Goal: Transaction & Acquisition: Purchase product/service

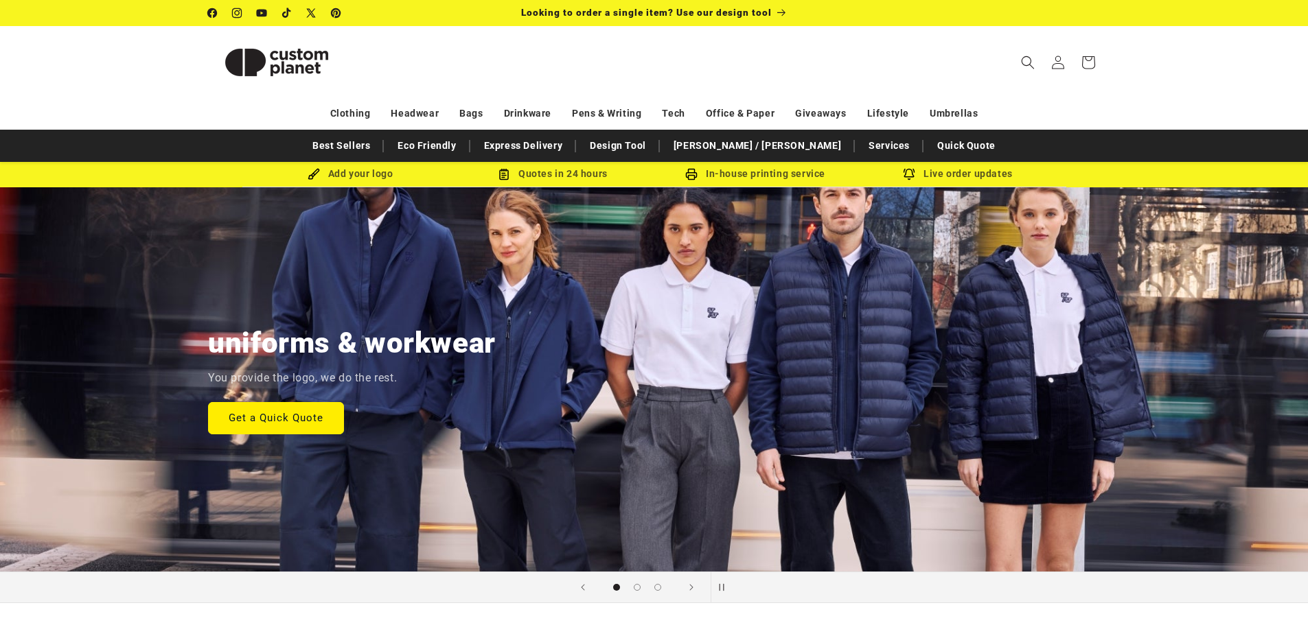
click at [1030, 57] on icon "Search" at bounding box center [1028, 63] width 14 height 14
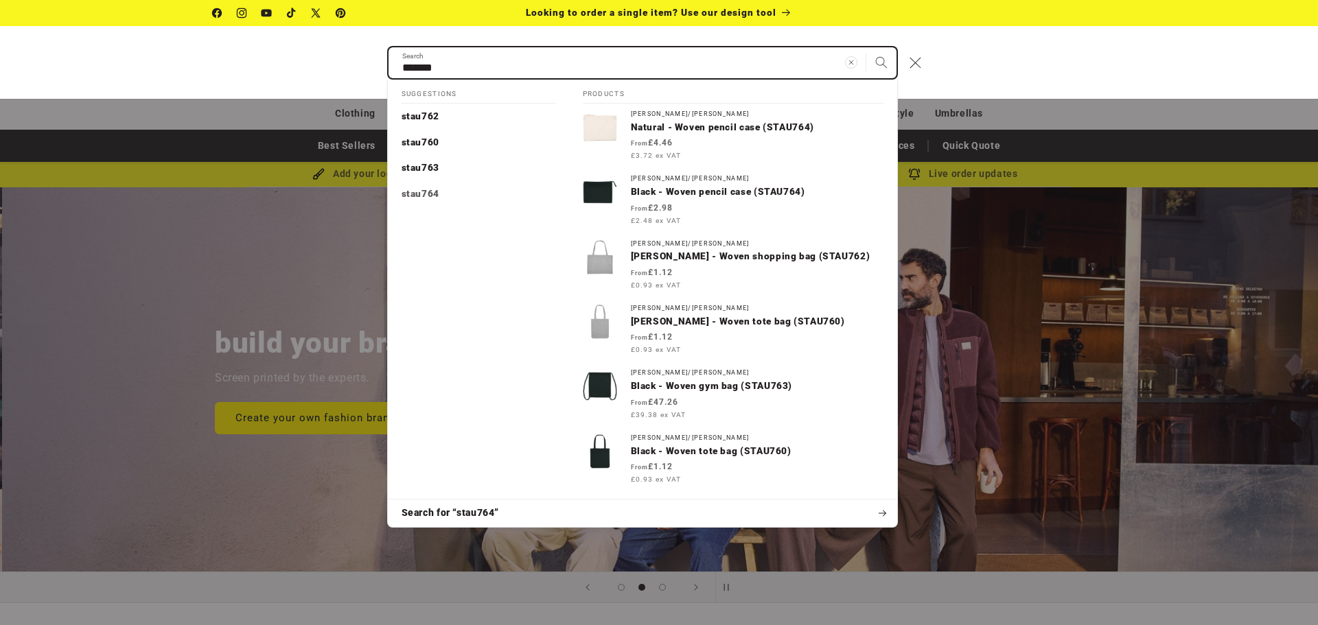
scroll to position [0, 1318]
type input "*******"
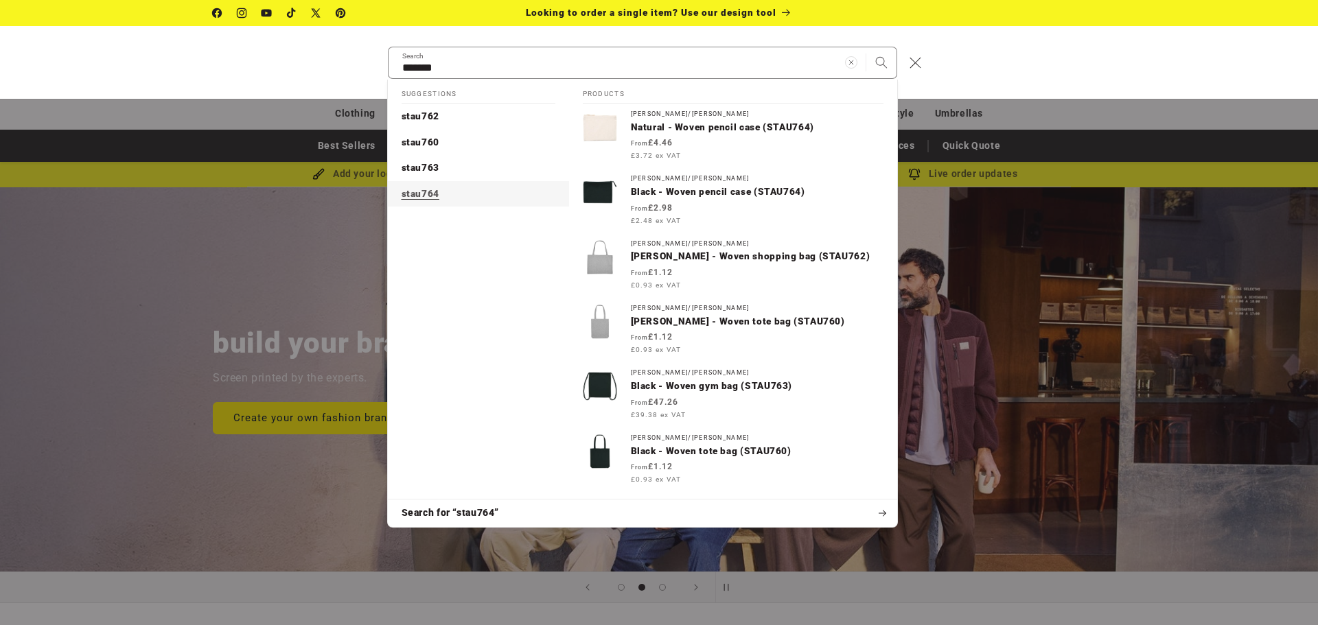
click at [430, 196] on mark "stau764" at bounding box center [421, 193] width 38 height 11
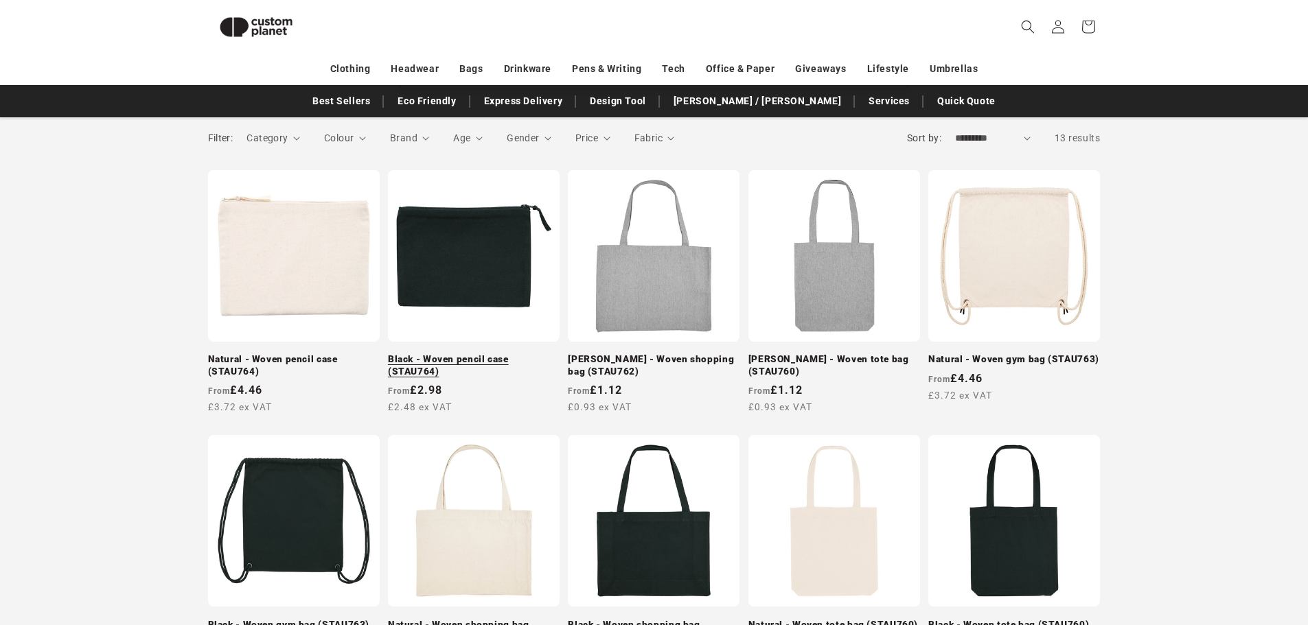
scroll to position [187, 0]
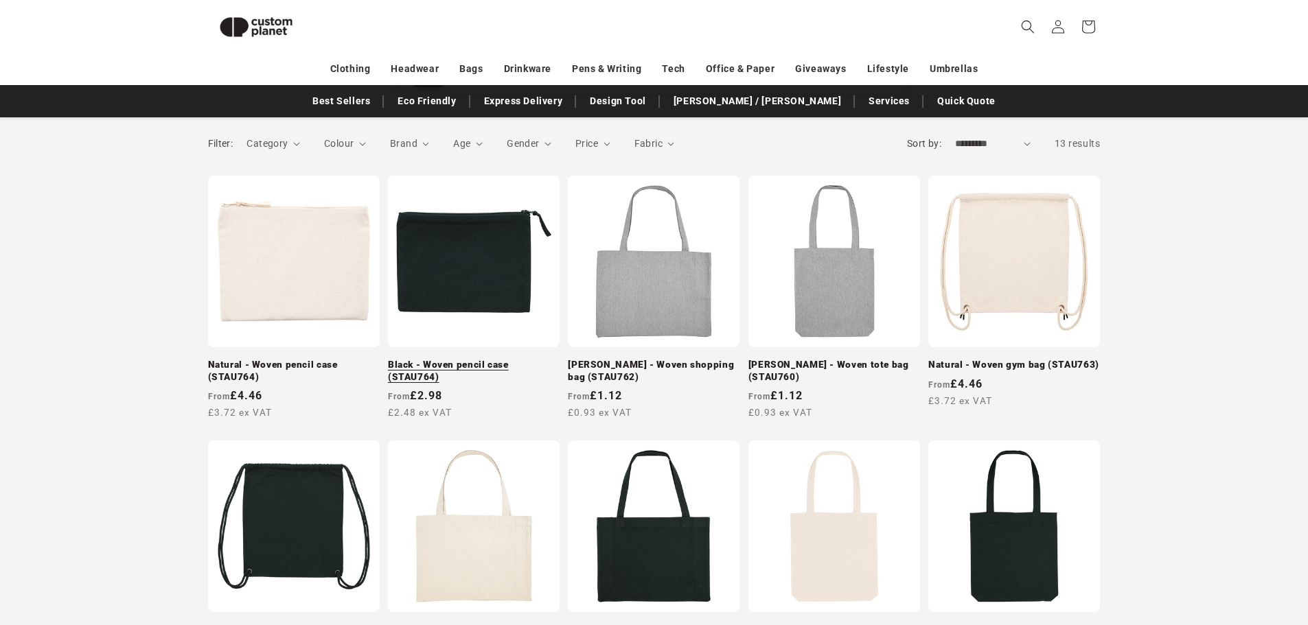
click at [479, 359] on link "Black - Woven pencil case (STAU764)" at bounding box center [474, 371] width 172 height 24
